Goal: Go to known website: Access a specific website the user already knows

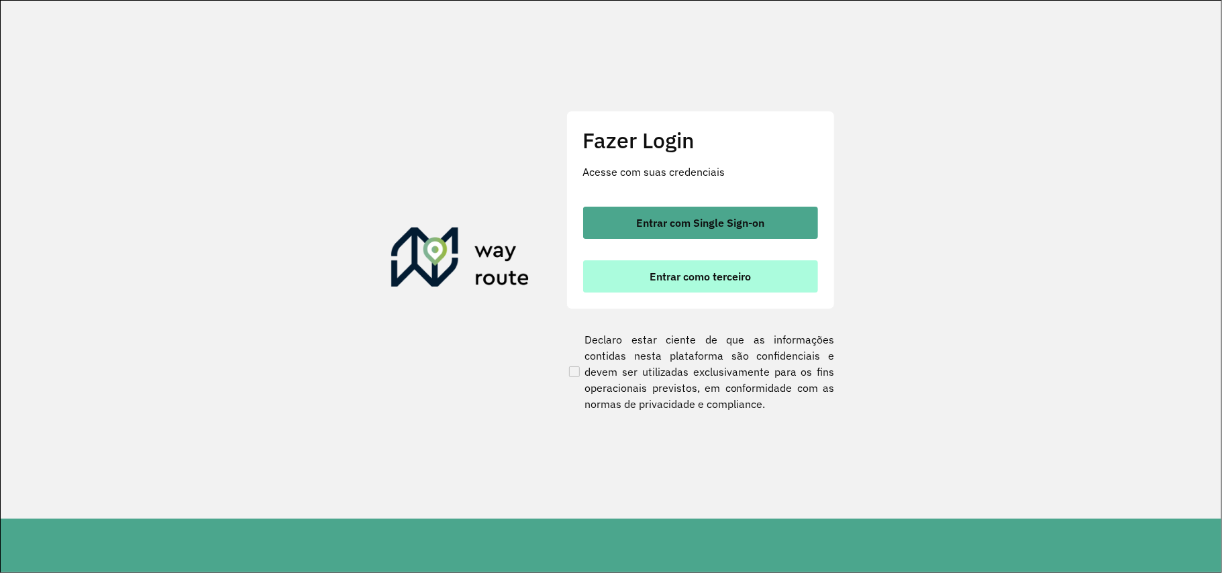
click at [682, 285] on button "Entrar como terceiro" at bounding box center [700, 276] width 235 height 32
